Goal: Transaction & Acquisition: Book appointment/travel/reservation

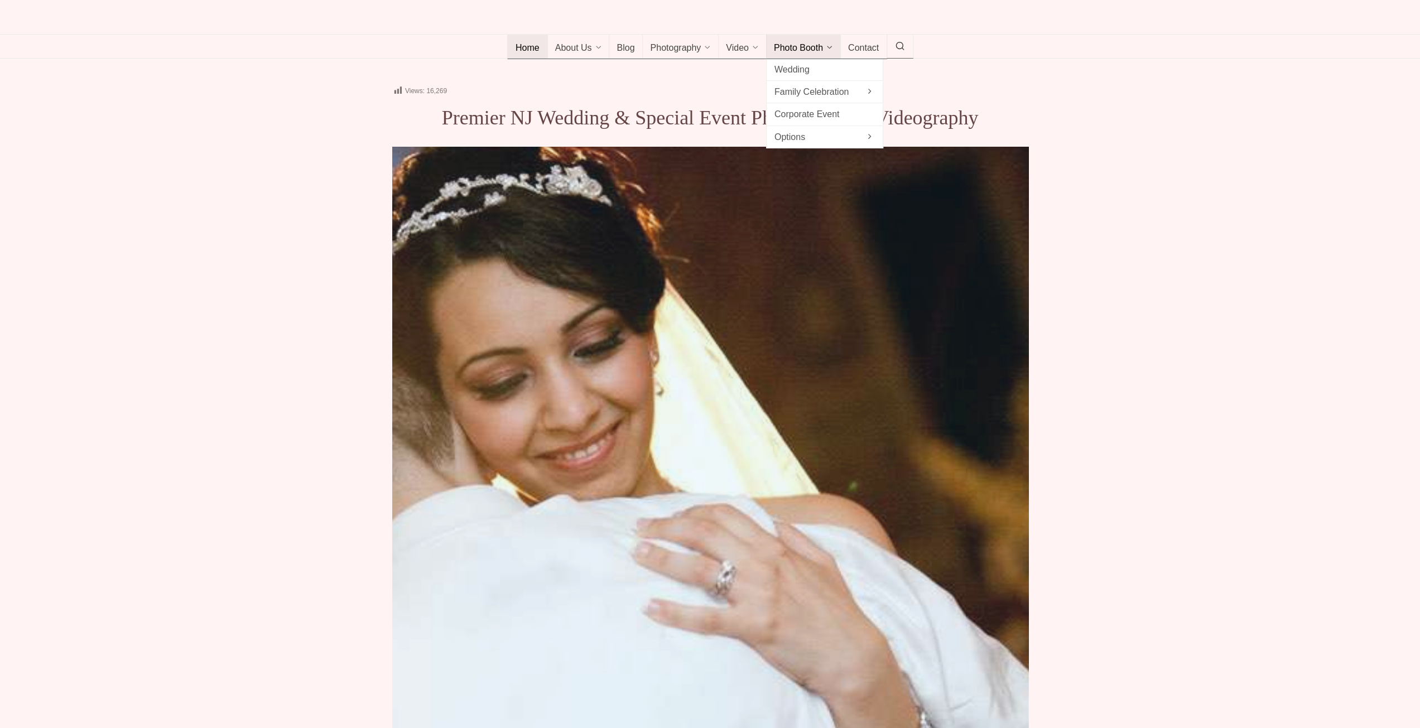
click at [817, 54] on span "Photo Booth" at bounding box center [798, 48] width 49 height 11
click at [941, 100] on span "Bar / Bat Mitzvah" at bounding box center [941, 92] width 100 height 15
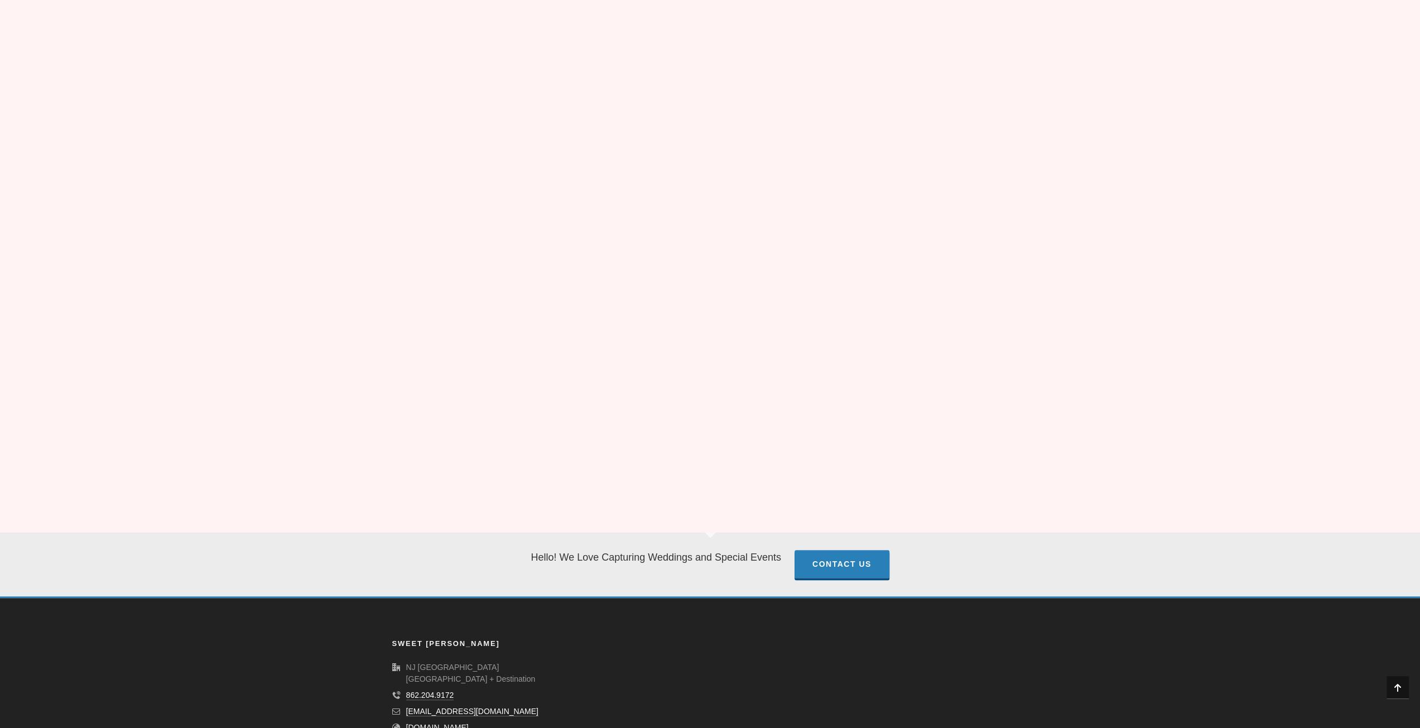
scroll to position [8986, 0]
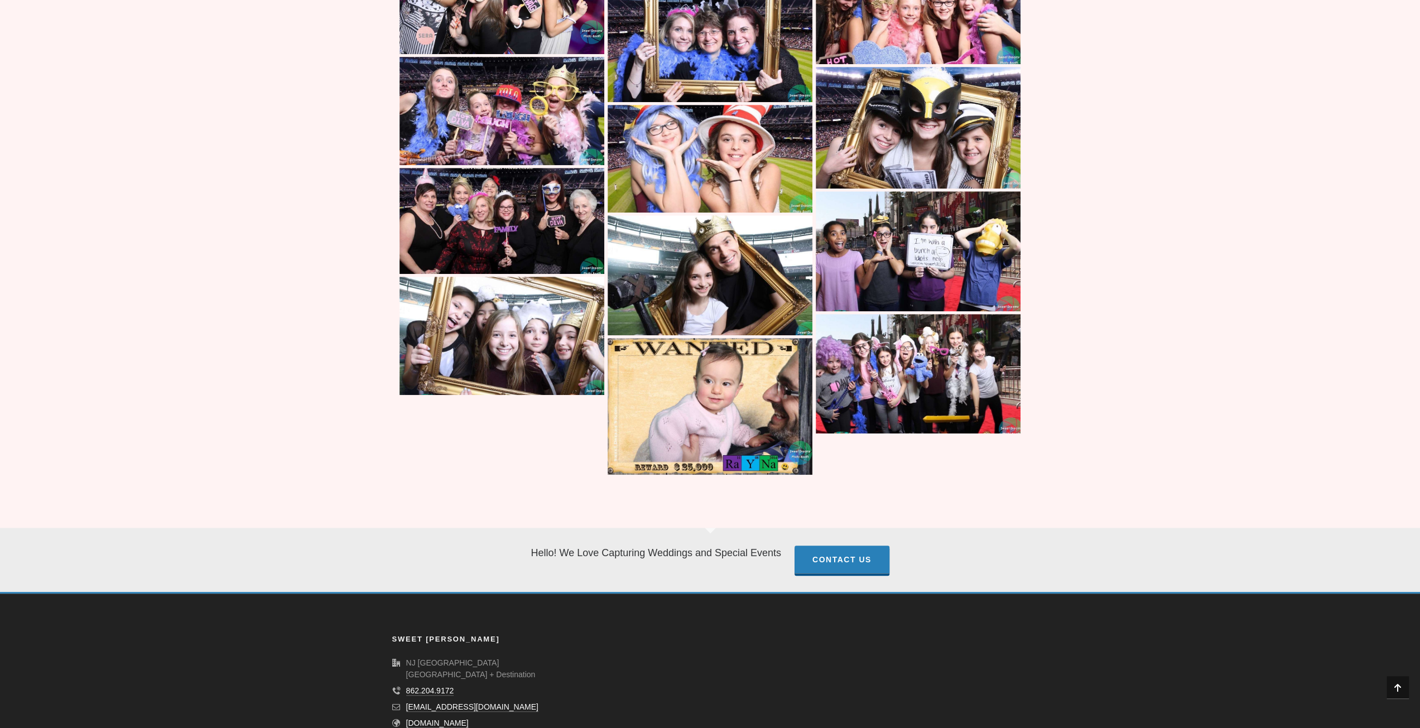
click at [476, 315] on img at bounding box center [502, 336] width 205 height 118
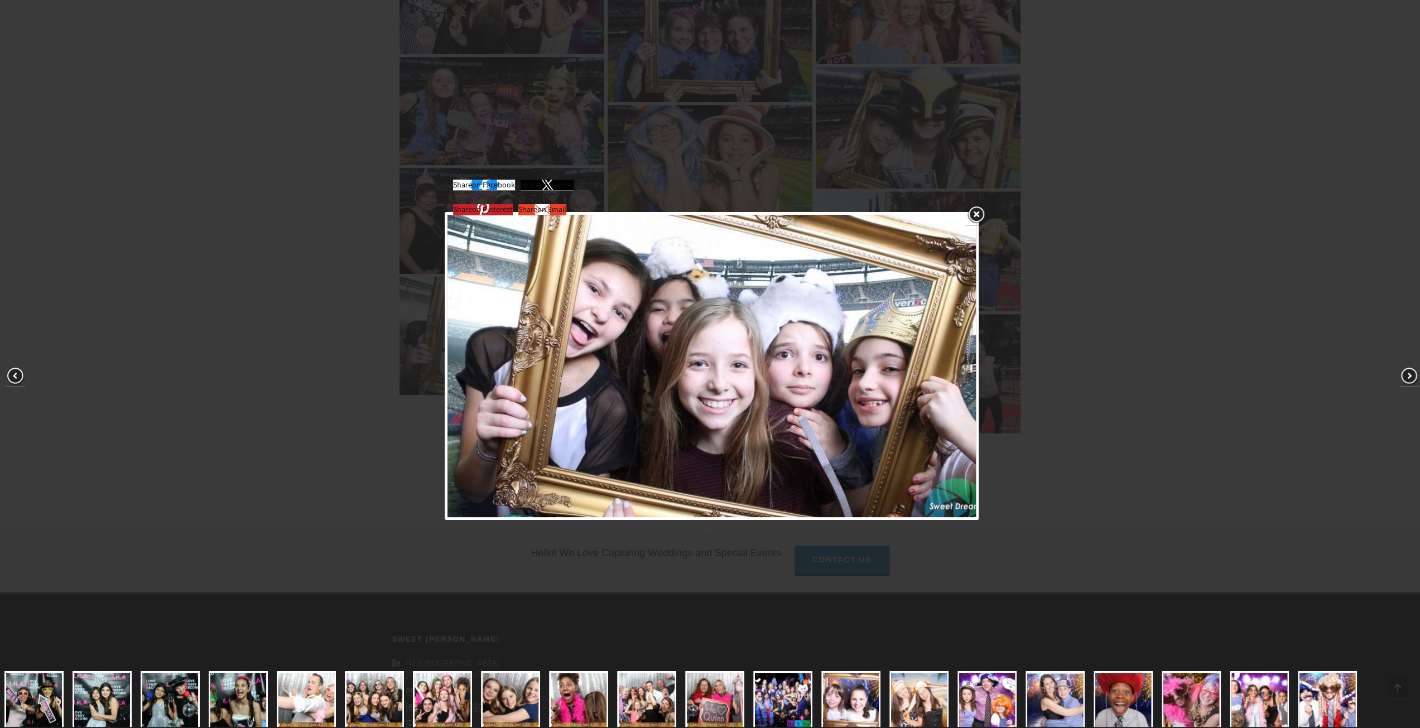
click at [201, 266] on div "Share on Facebook Share on Twitter Share on Pinterest Share on Email" at bounding box center [712, 366] width 1425 height 733
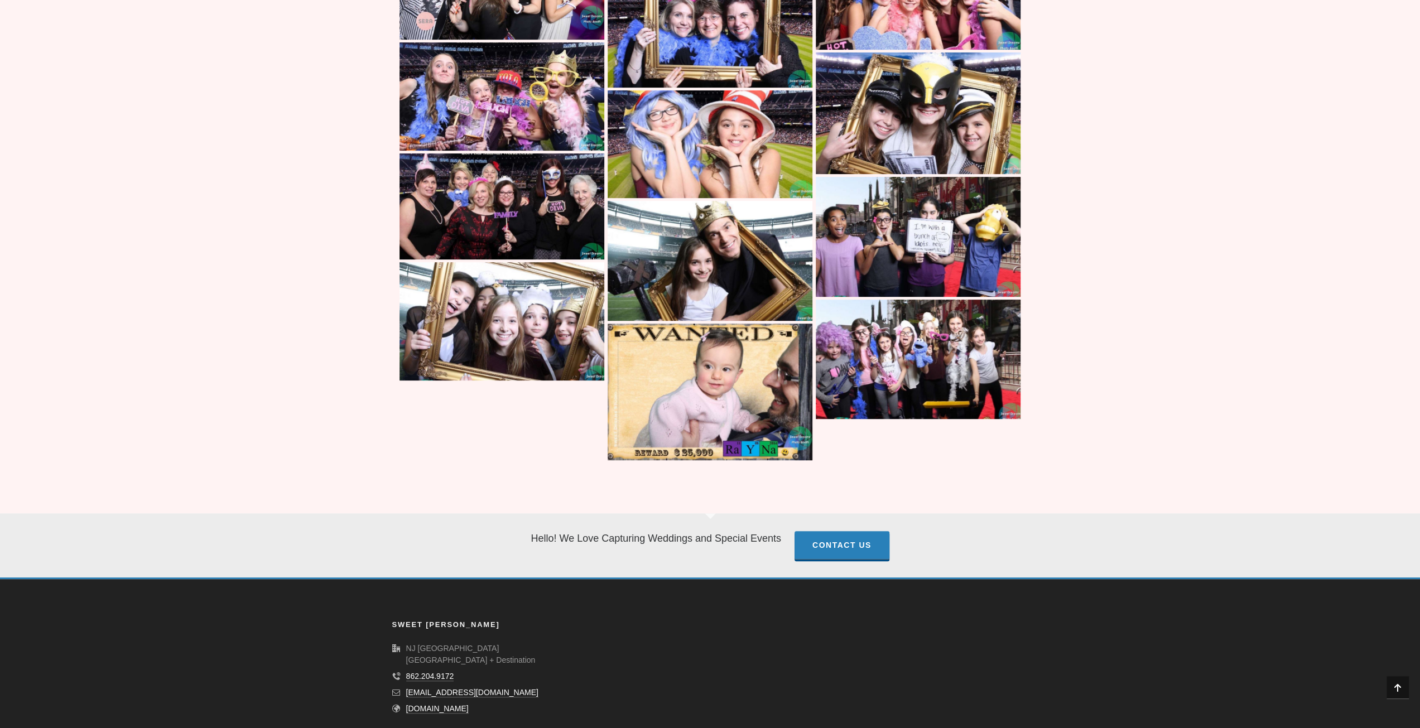
scroll to position [9002, 0]
